Goal: Task Accomplishment & Management: Manage account settings

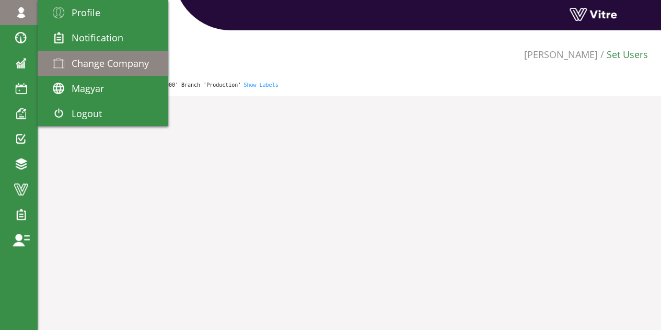
click at [83, 66] on span "Change Company" at bounding box center [110, 63] width 77 height 13
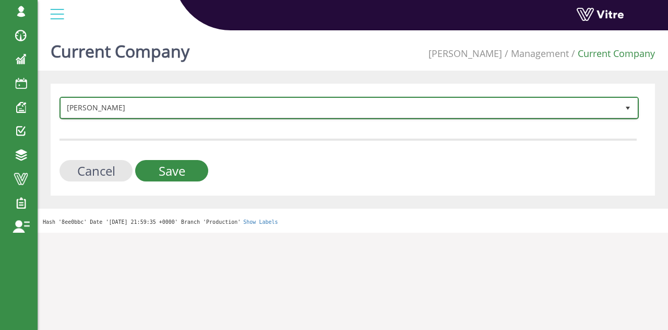
click at [234, 106] on span "[PERSON_NAME]" at bounding box center [340, 107] width 558 height 19
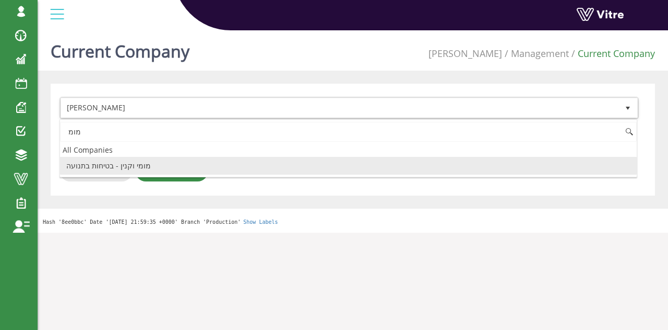
click at [140, 163] on li "מומי וקנין - בטיחות בתנועה" at bounding box center [348, 166] width 577 height 18
type input "מומ"
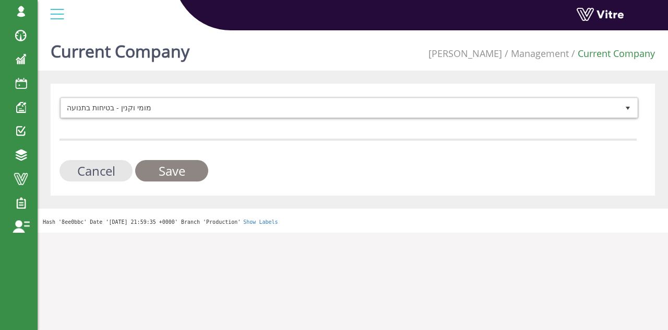
click at [189, 173] on input "Save" at bounding box center [171, 170] width 73 height 21
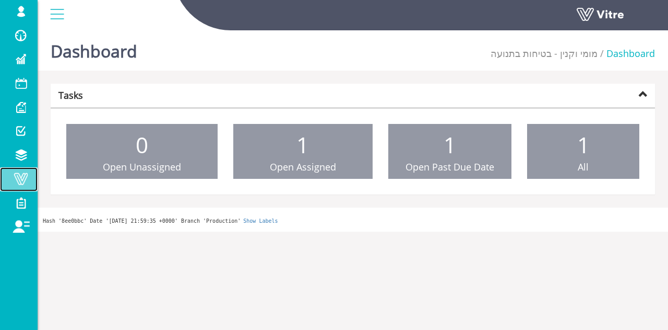
click at [20, 180] on span at bounding box center [21, 178] width 26 height 13
